Goal: Task Accomplishment & Management: Use online tool/utility

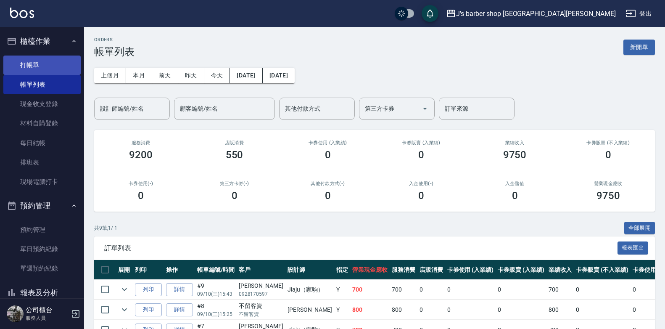
click at [50, 57] on link "打帳單" at bounding box center [41, 64] width 77 height 19
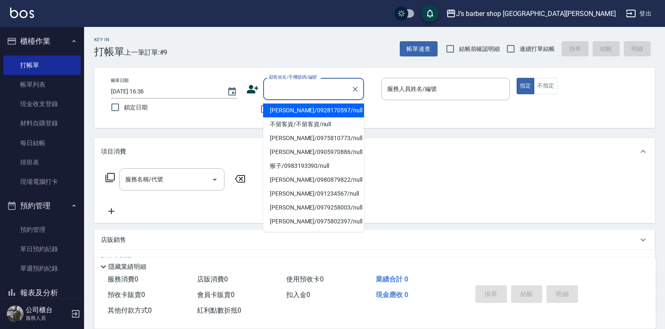
click at [328, 95] on input "顧客姓名/手機號碼/編號" at bounding box center [307, 89] width 81 height 15
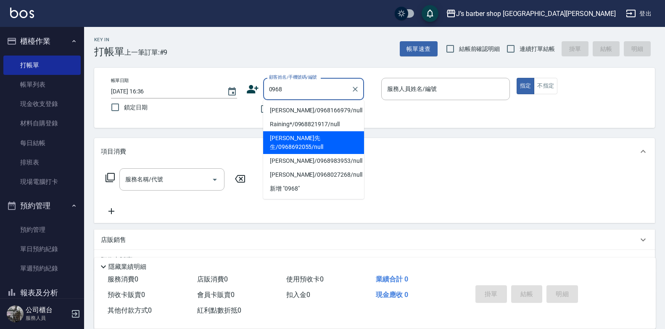
click at [326, 133] on li "[PERSON_NAME]先生/0968692055/null" at bounding box center [313, 142] width 101 height 23
type input "[PERSON_NAME]先生/0968692055/null"
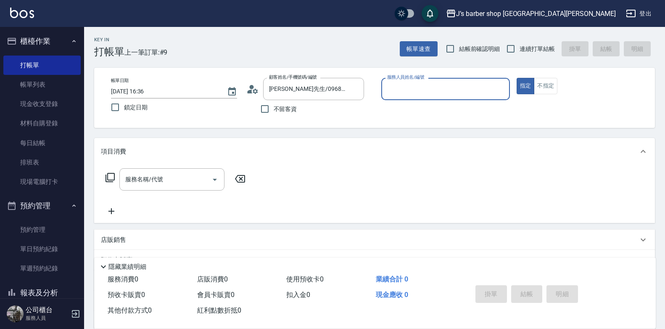
click at [394, 93] on input "服務人員姓名/編號" at bounding box center [445, 89] width 121 height 15
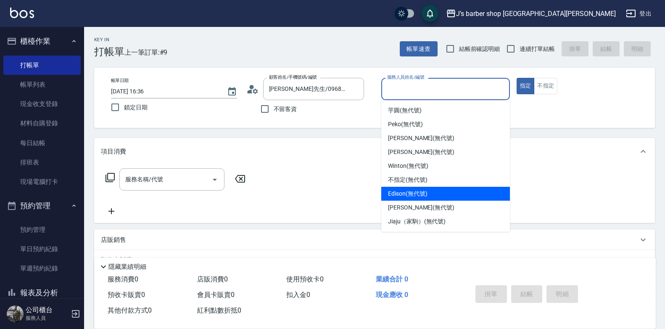
click at [414, 191] on span "Edison (無代號)" at bounding box center [407, 193] width 39 height 9
type input "Edison(無代號)"
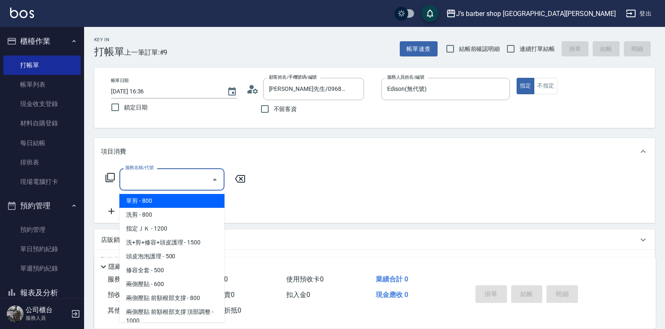
click at [160, 186] on input "服務名稱/代號" at bounding box center [165, 179] width 85 height 15
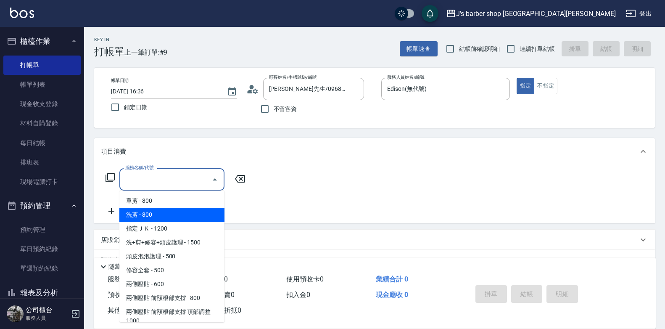
click at [170, 212] on span "洗剪 - 800" at bounding box center [171, 215] width 105 height 14
type input "洗剪(101)"
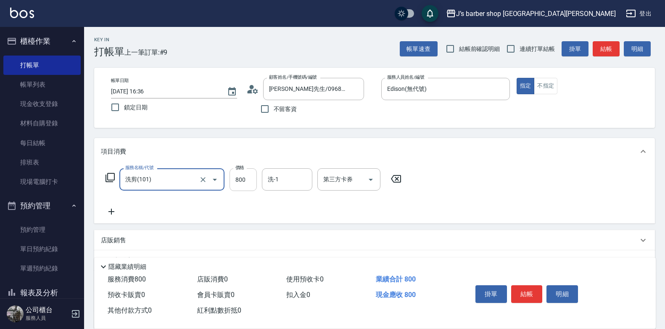
click at [245, 174] on input "800" at bounding box center [242, 179] width 27 height 23
type input "600"
click at [527, 295] on button "結帳" at bounding box center [527, 294] width 32 height 18
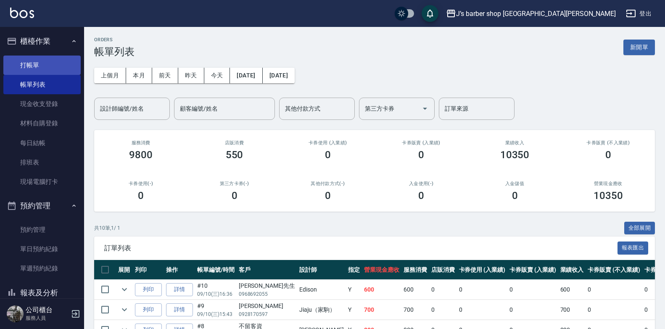
click at [18, 62] on link "打帳單" at bounding box center [41, 64] width 77 height 19
